Goal: Task Accomplishment & Management: Manage account settings

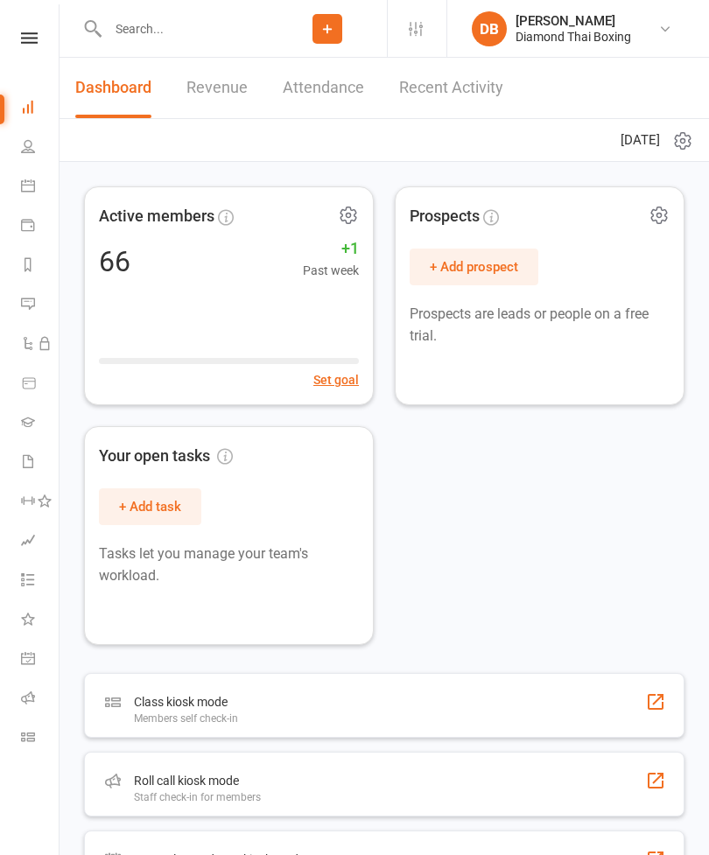
click at [25, 148] on icon at bounding box center [28, 146] width 14 height 14
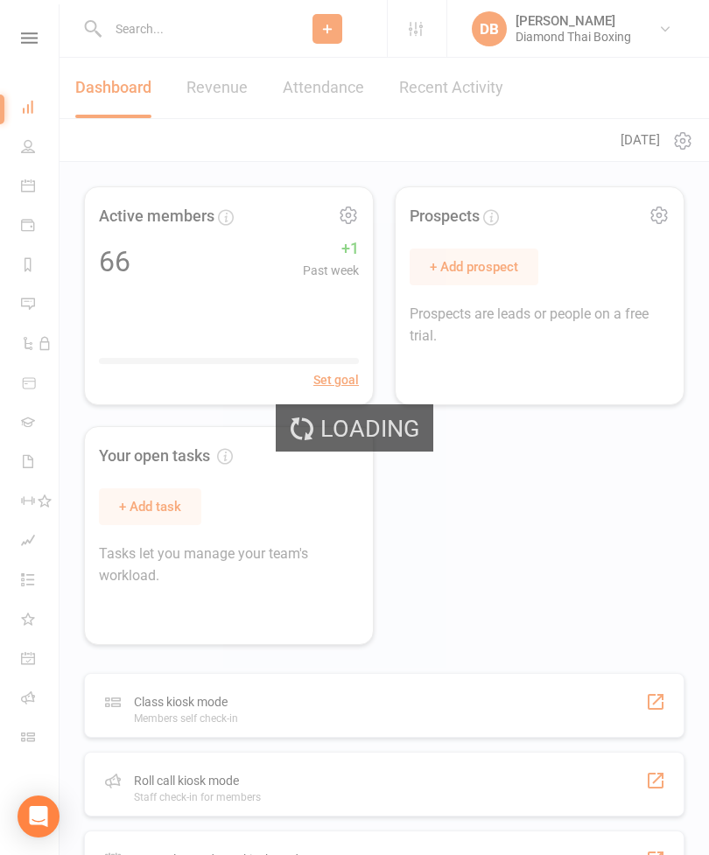
select select "100"
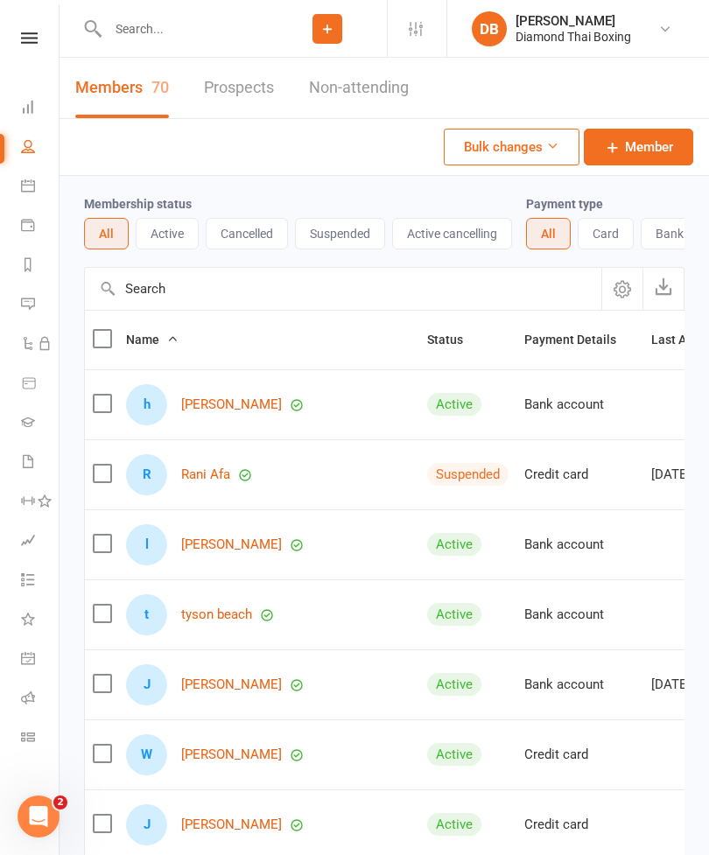
click at [114, 29] on input "text" at bounding box center [184, 29] width 165 height 24
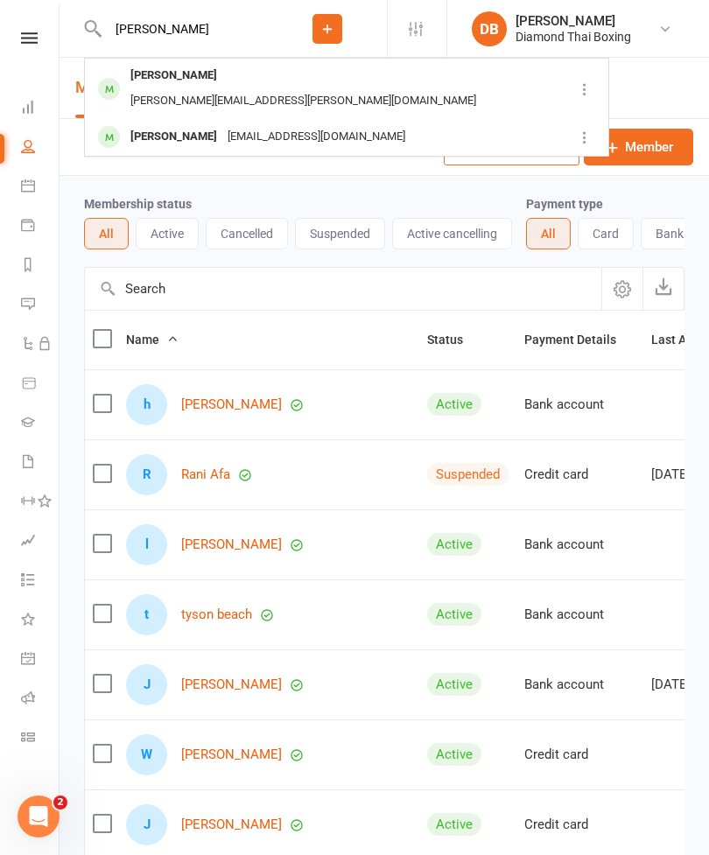
type input "[PERSON_NAME]"
click at [140, 77] on div "[PERSON_NAME]" at bounding box center [173, 75] width 97 height 25
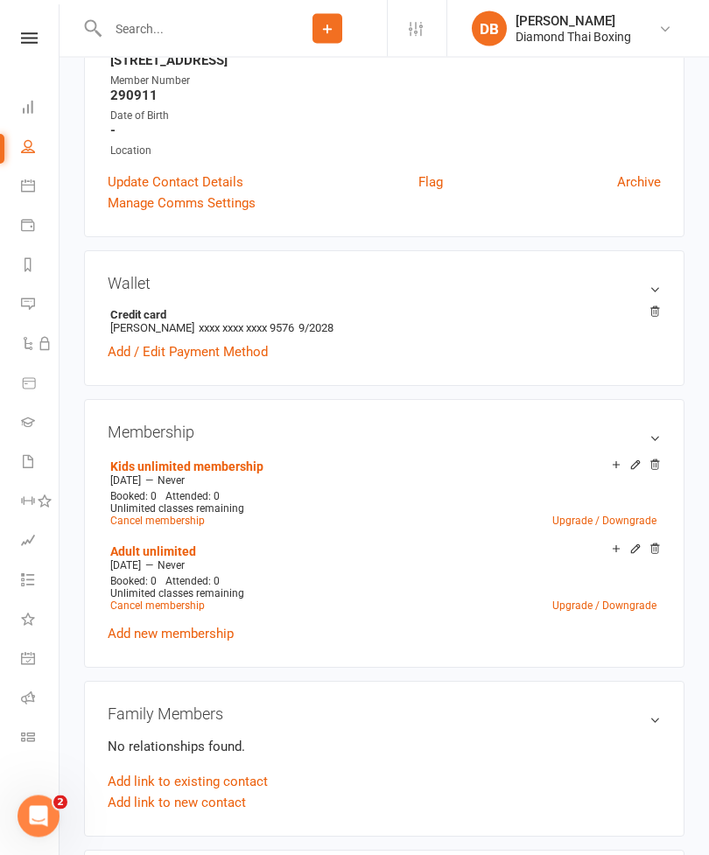
scroll to position [345, 0]
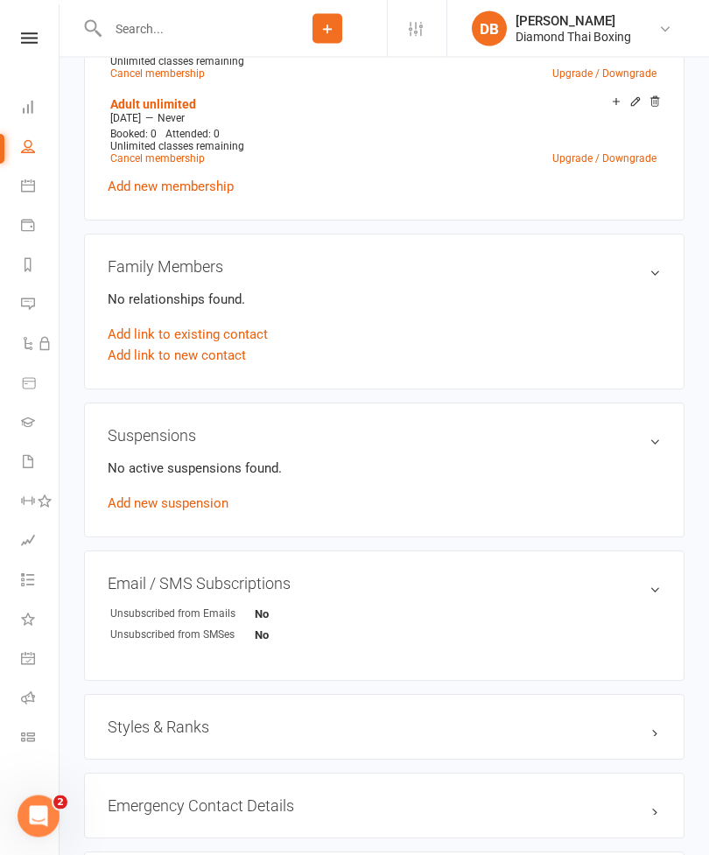
click at [149, 508] on link "Add new suspension" at bounding box center [168, 504] width 121 height 16
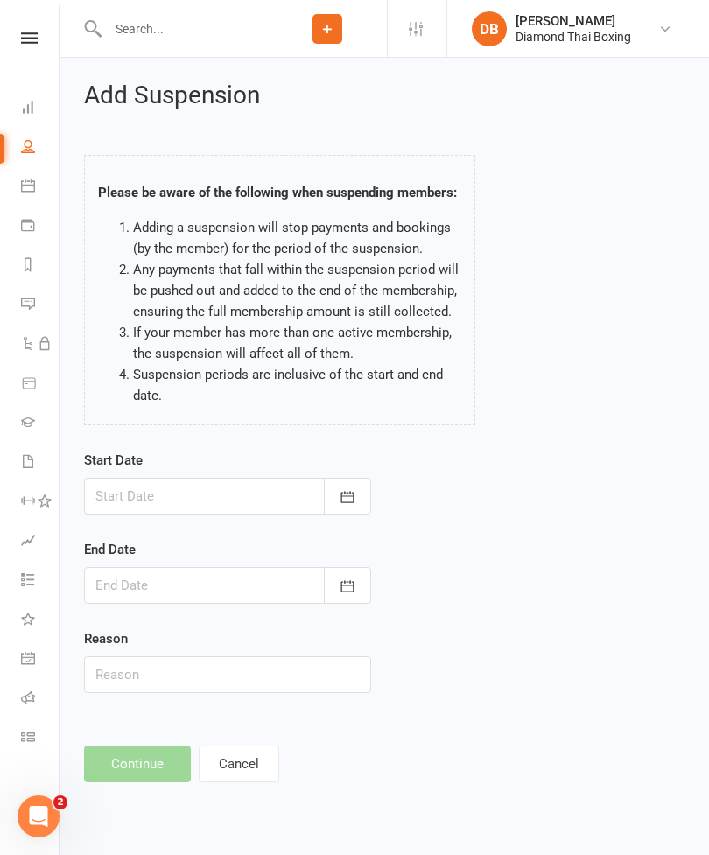
click at [356, 506] on button "button" at bounding box center [347, 496] width 47 height 37
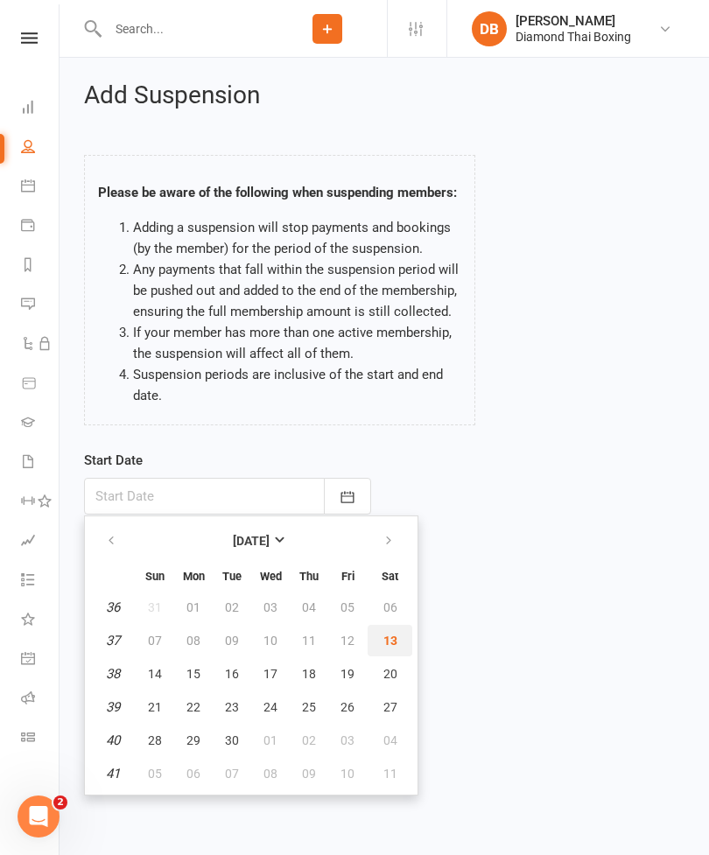
click at [388, 636] on span "13" at bounding box center [390, 640] width 14 height 14
type input "[DATE]"
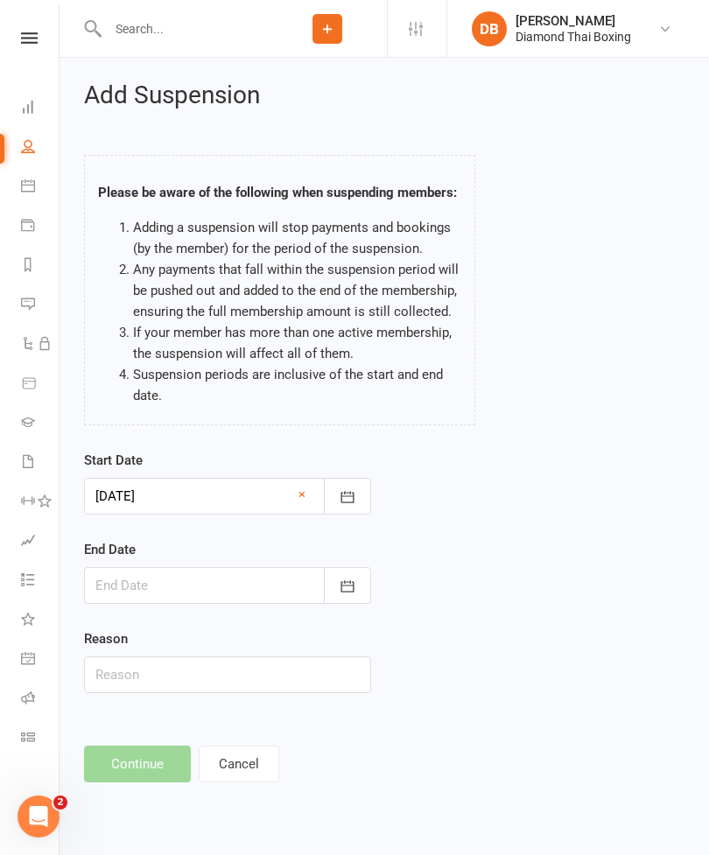
click at [353, 584] on icon "button" at bounding box center [347, 585] width 17 height 17
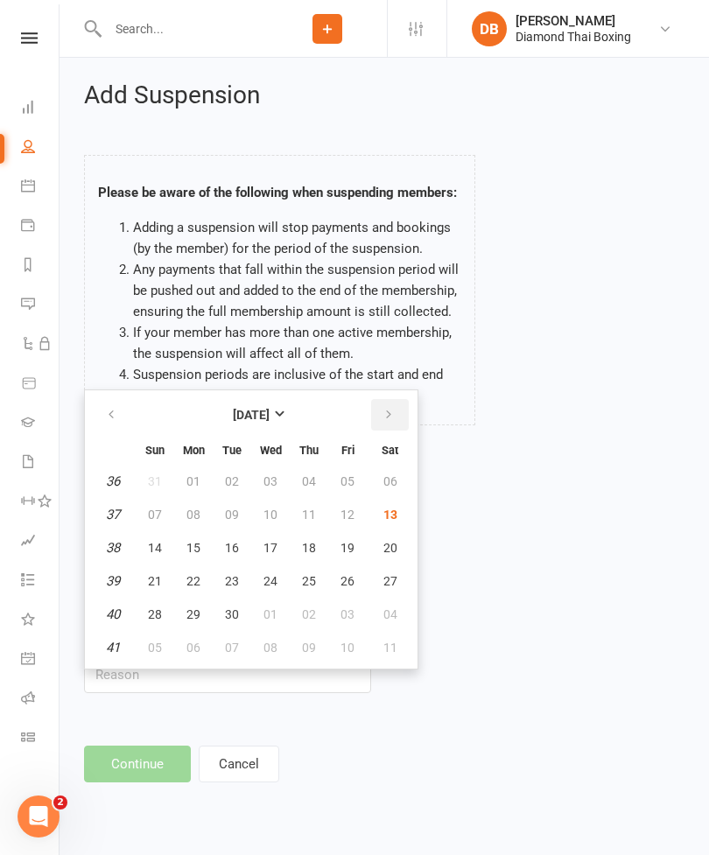
click at [385, 408] on icon "button" at bounding box center [388, 415] width 12 height 14
click at [385, 409] on icon "button" at bounding box center [388, 415] width 12 height 14
click at [389, 479] on span "01" at bounding box center [390, 481] width 14 height 14
type input "[DATE]"
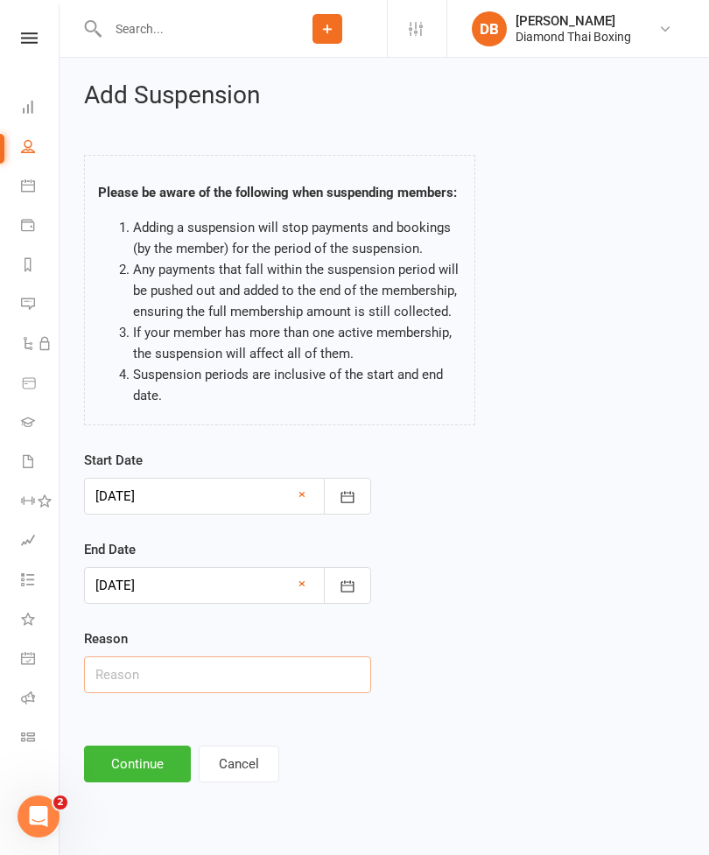
click at [243, 670] on input "text" at bounding box center [227, 674] width 287 height 37
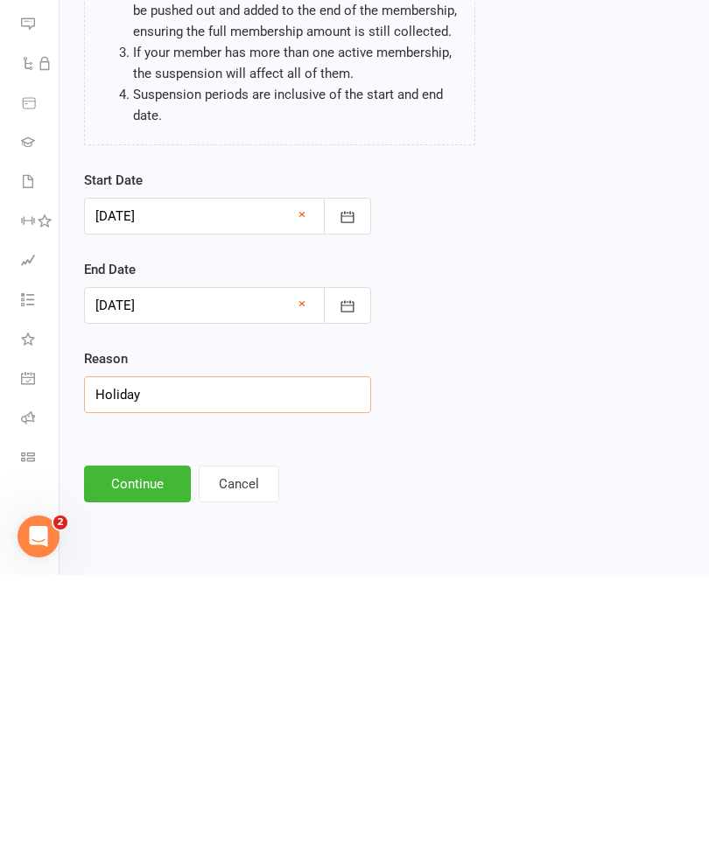
type input "Holiday"
click at [143, 745] on button "Continue" at bounding box center [137, 763] width 107 height 37
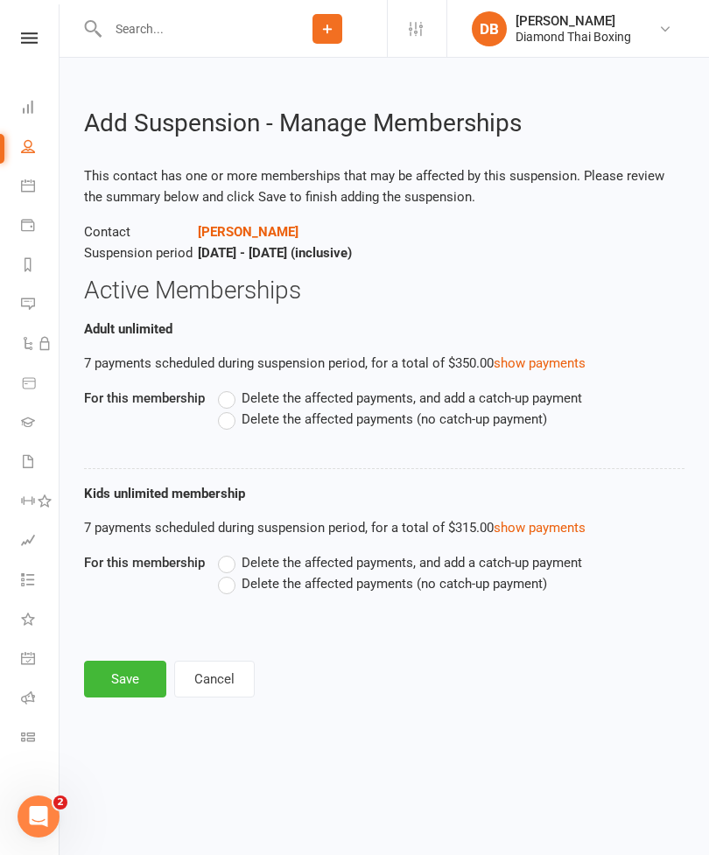
click at [240, 423] on label "Delete the affected payments (no catch-up payment)" at bounding box center [382, 419] width 329 height 21
click at [229, 409] on input "Delete the affected payments (no catch-up payment)" at bounding box center [223, 409] width 11 height 0
click at [227, 590] on label "Delete the affected payments (no catch-up payment)" at bounding box center [382, 583] width 329 height 21
click at [227, 573] on input "Delete the affected payments (no catch-up payment)" at bounding box center [223, 573] width 11 height 0
click at [118, 678] on button "Save" at bounding box center [125, 678] width 82 height 37
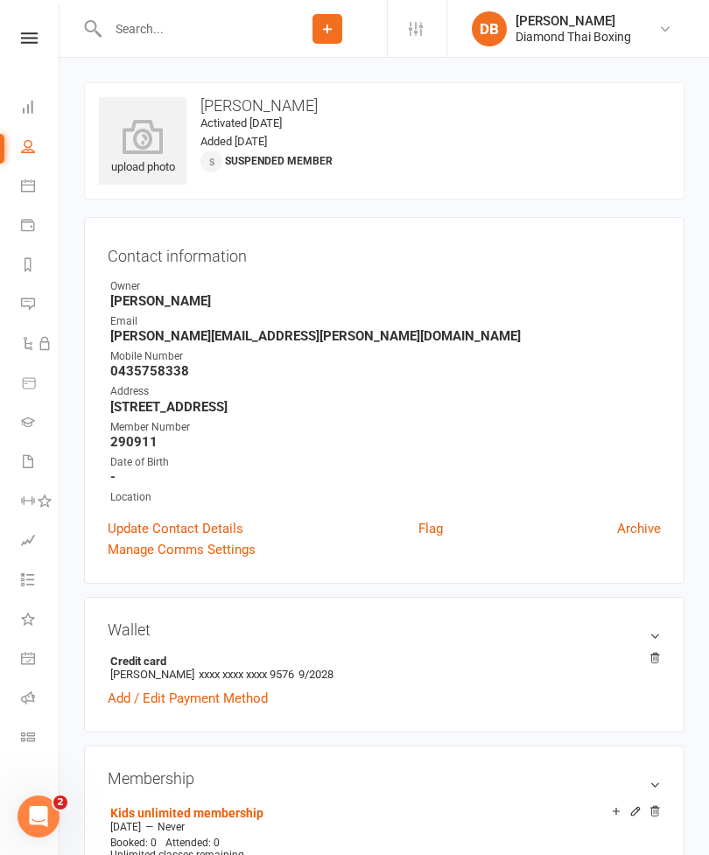
click at [29, 108] on icon at bounding box center [28, 107] width 14 height 14
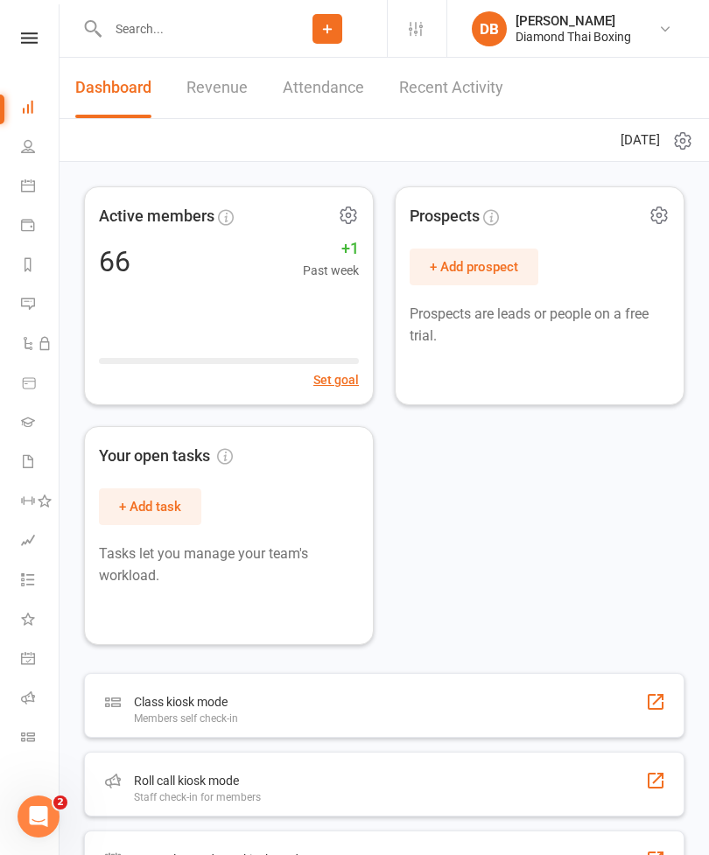
click at [34, 37] on icon at bounding box center [29, 37] width 17 height 11
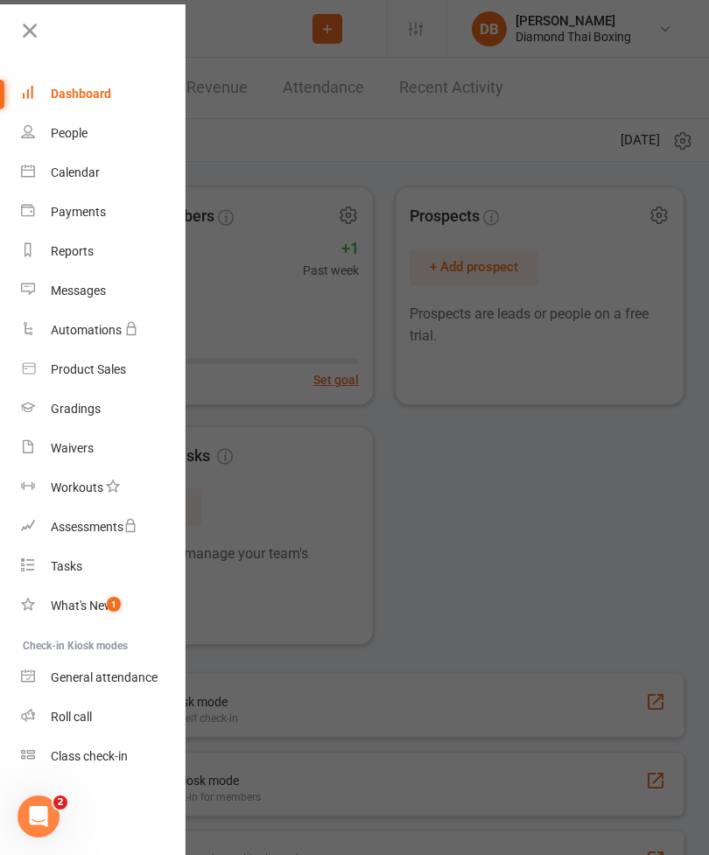
click at [68, 132] on div "People" at bounding box center [69, 133] width 37 height 14
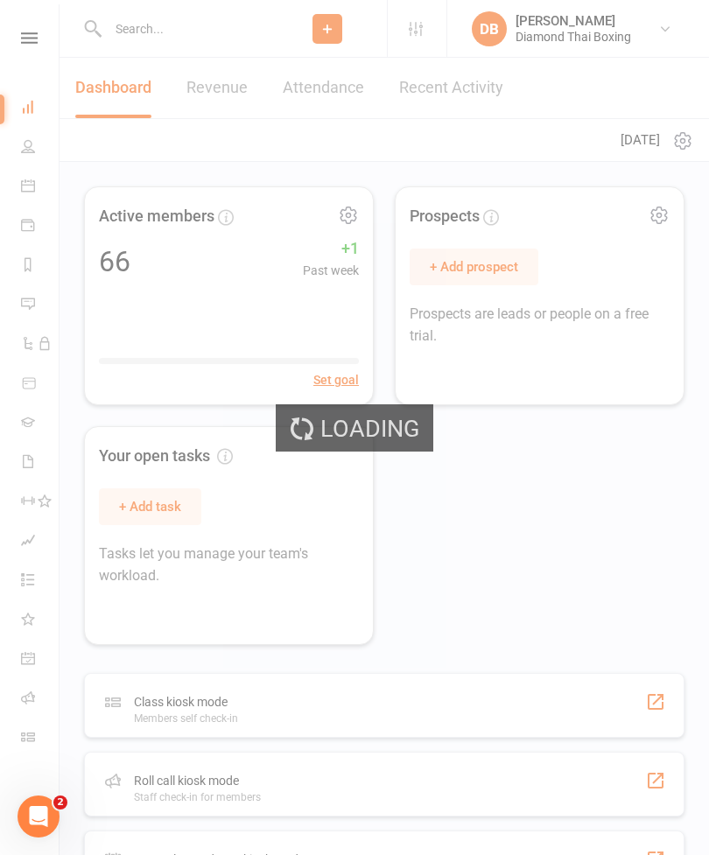
select select "100"
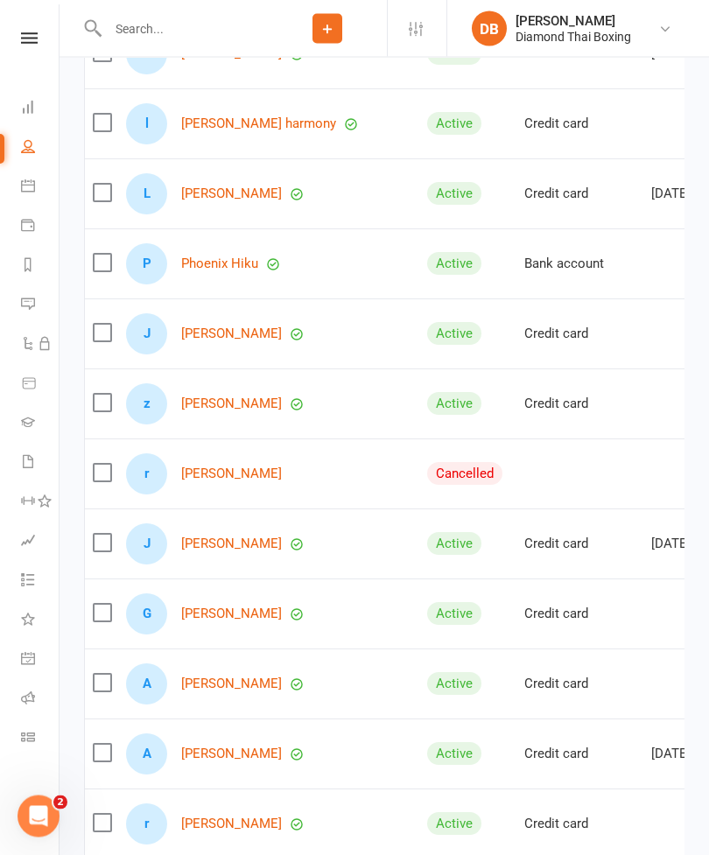
scroll to position [1892, 0]
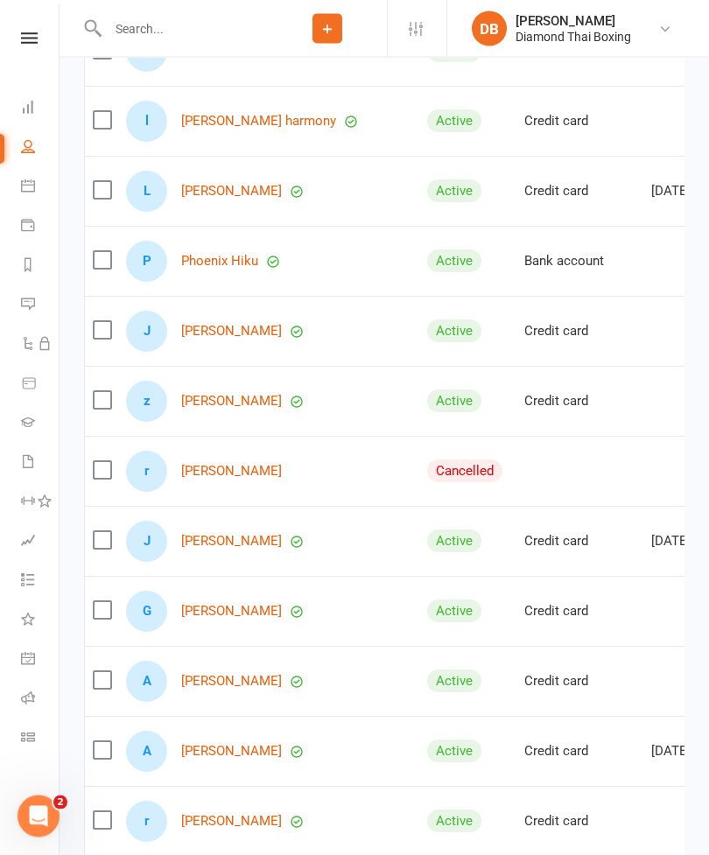
click at [206, 472] on link "[PERSON_NAME]" at bounding box center [231, 472] width 101 height 15
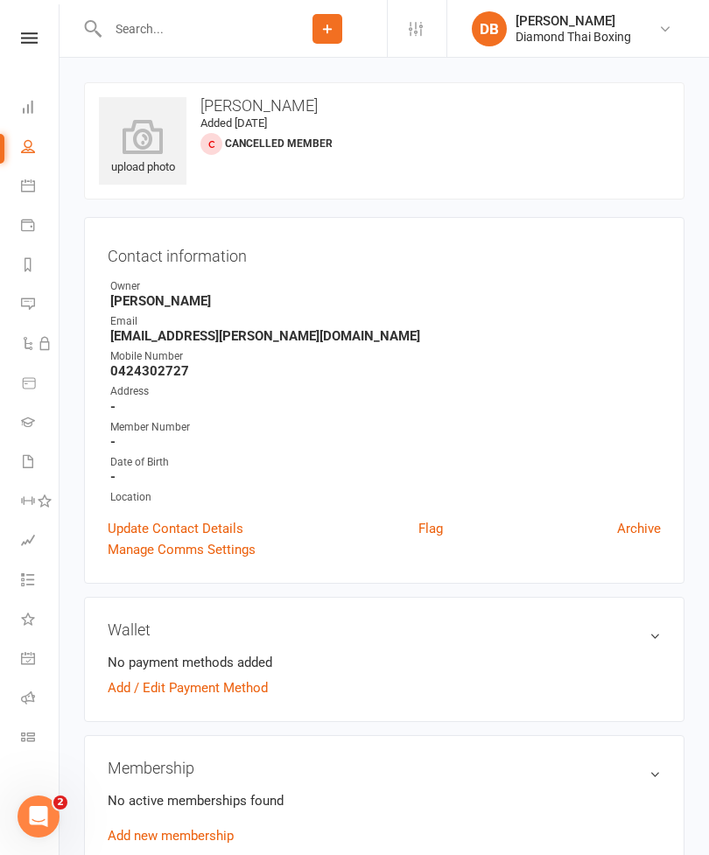
click at [651, 535] on link "Archive" at bounding box center [639, 528] width 44 height 21
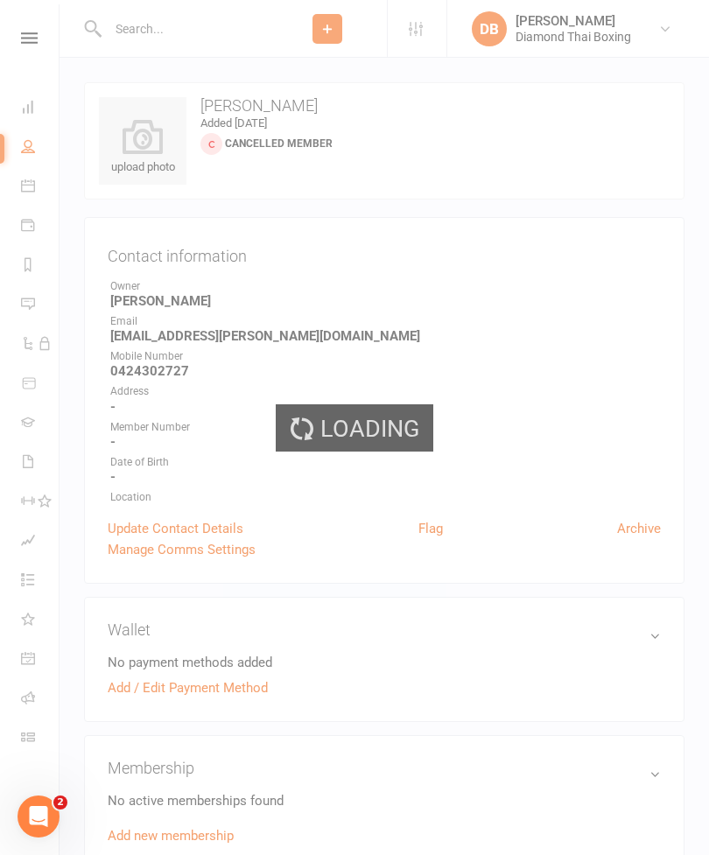
scroll to position [56, 0]
select select "100"
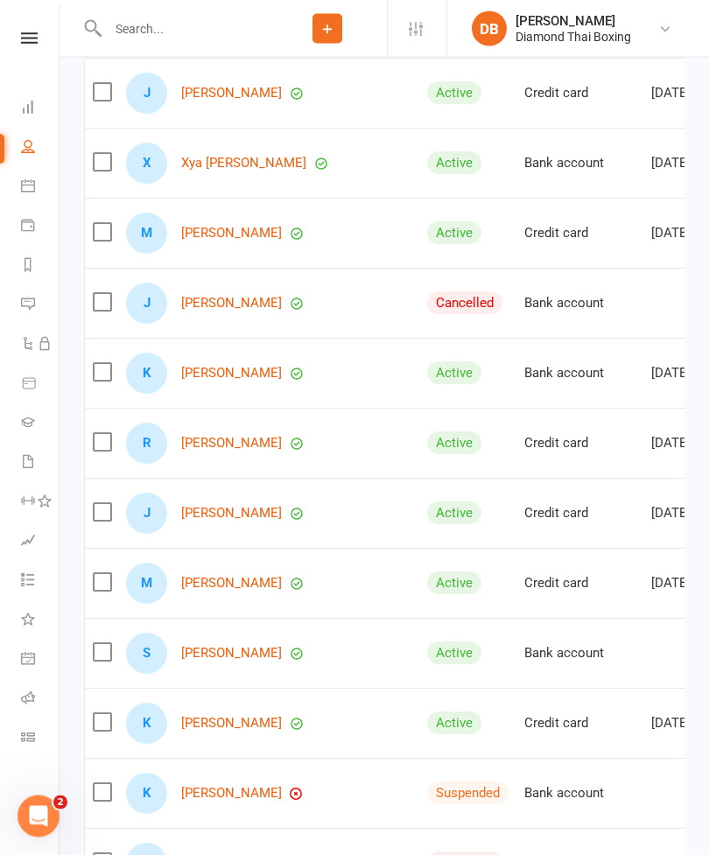
scroll to position [4091, 0]
click at [211, 305] on link "[PERSON_NAME]" at bounding box center [231, 303] width 101 height 15
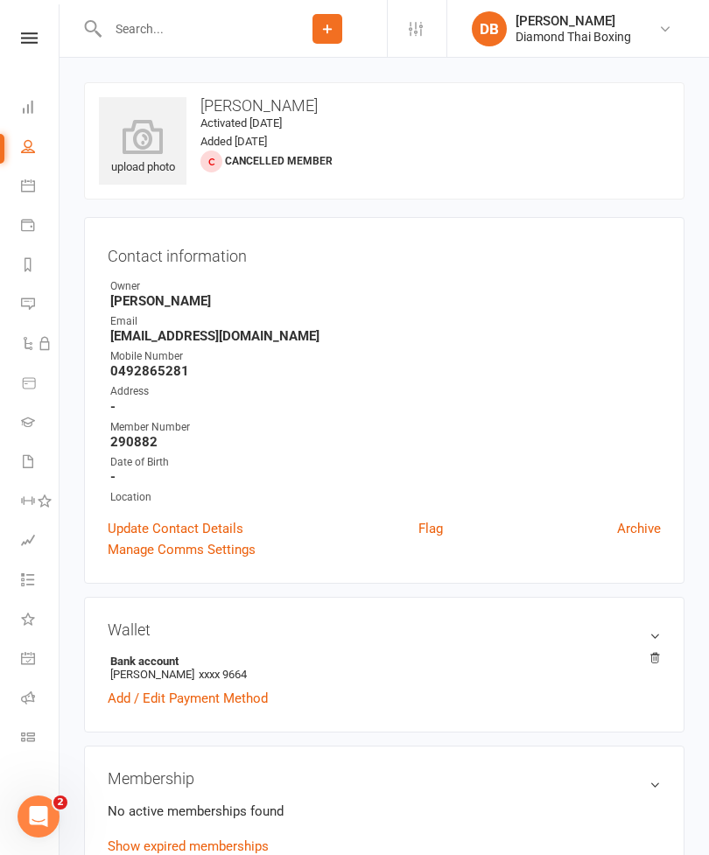
click at [646, 529] on link "Archive" at bounding box center [639, 528] width 44 height 21
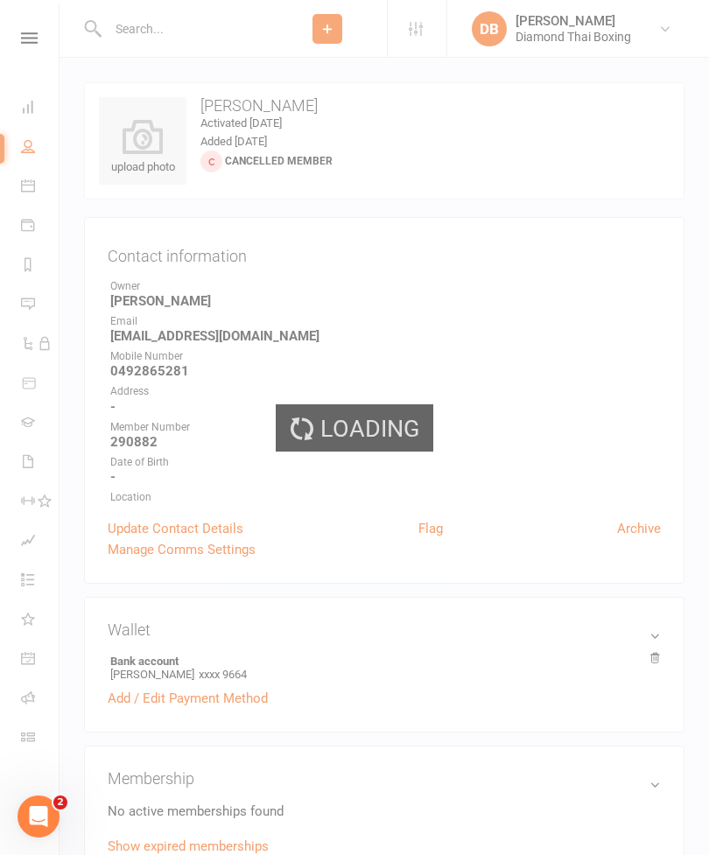
scroll to position [56, 0]
select select "100"
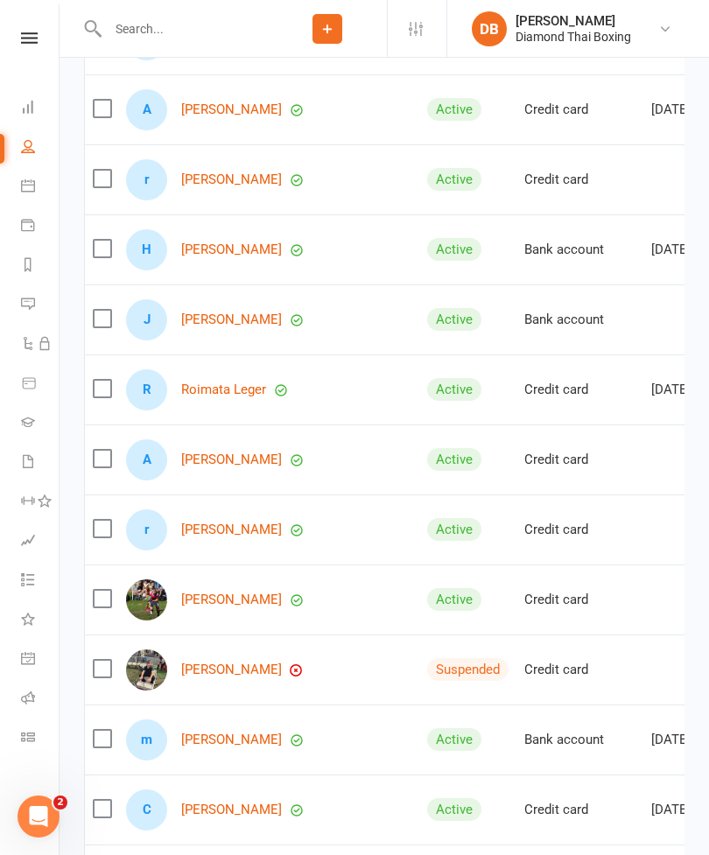
scroll to position [2463, 0]
